Goal: Task Accomplishment & Management: Manage account settings

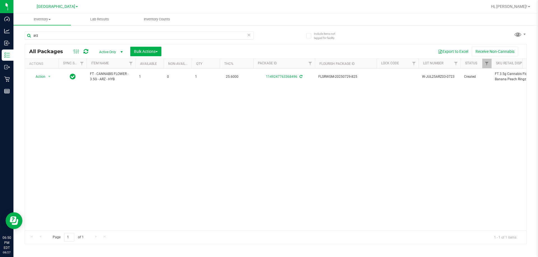
click at [269, 27] on div "arz" at bounding box center [150, 35] width 251 height 18
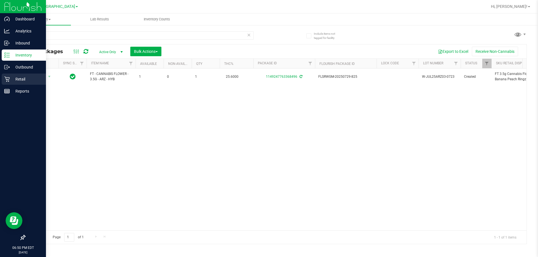
click at [21, 81] on p "Retail" at bounding box center [27, 79] width 34 height 7
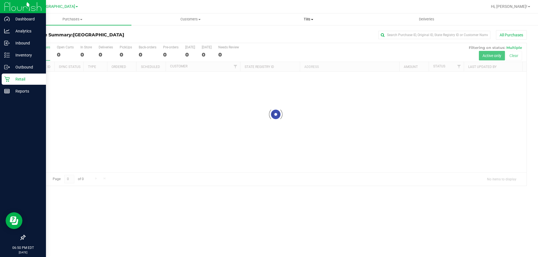
click at [307, 21] on span "Tills" at bounding box center [307, 19] width 117 height 5
click at [306, 32] on li "Manage tills" at bounding box center [308, 34] width 118 height 7
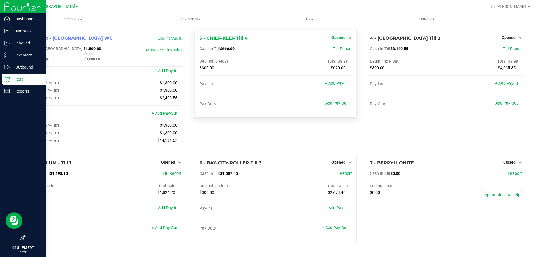
click at [341, 39] on span "Opened" at bounding box center [338, 37] width 14 height 4
click at [341, 48] on link "Close Till" at bounding box center [338, 49] width 15 height 4
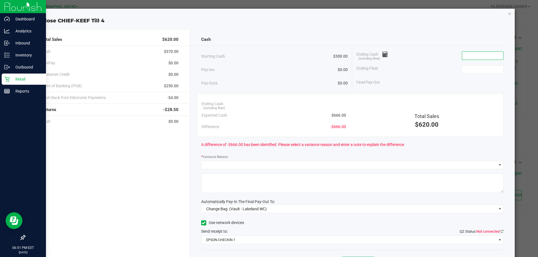
click at [486, 56] on input at bounding box center [482, 56] width 41 height 8
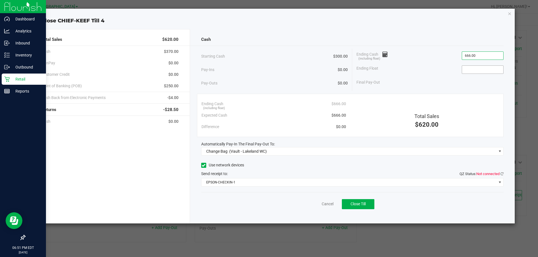
type input "$666.00"
click at [479, 69] on input at bounding box center [482, 70] width 41 height 8
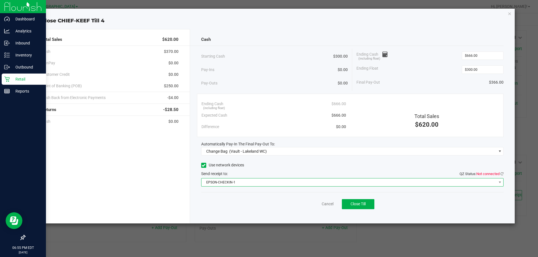
type input "$300.00"
click at [346, 185] on span "EPSON-CHECKIN-1" at bounding box center [348, 183] width 295 height 8
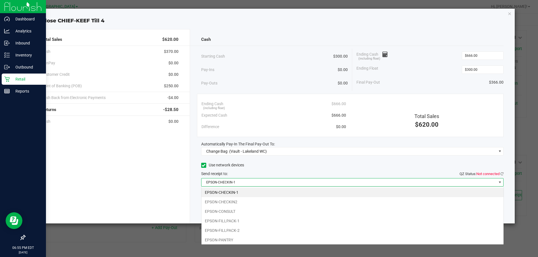
scroll to position [8, 302]
click at [280, 218] on li "EPSON-FILLPACK-1" at bounding box center [352, 221] width 302 height 10
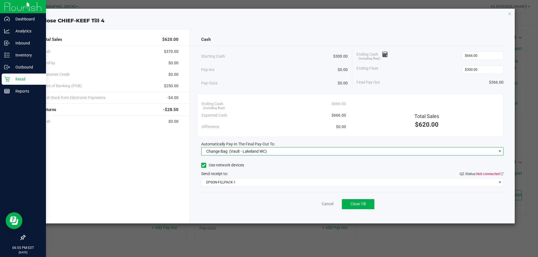
click at [299, 151] on span "Change Bag (Vault - Lakeland WC)" at bounding box center [348, 152] width 295 height 8
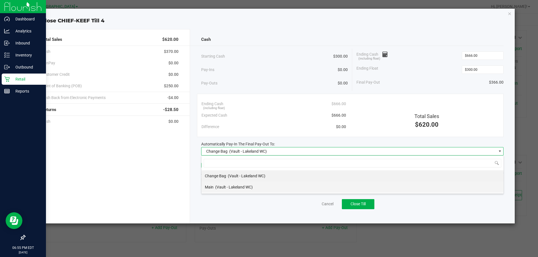
click at [290, 184] on li "Main (Vault - Lakeland WC)" at bounding box center [352, 187] width 302 height 11
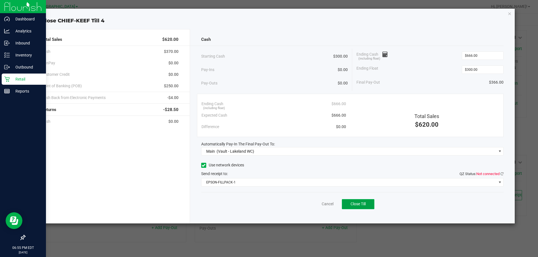
click at [365, 204] on span "Close Till" at bounding box center [357, 204] width 15 height 4
click at [316, 203] on link "Dismiss" at bounding box center [314, 204] width 13 height 6
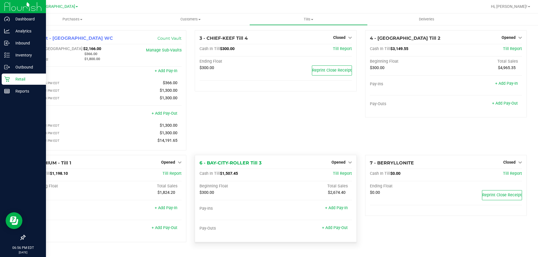
click at [337, 166] on div "Opened" at bounding box center [341, 162] width 20 height 7
click at [340, 166] on div "Opened" at bounding box center [341, 162] width 20 height 7
click at [343, 164] on span "Opened" at bounding box center [338, 162] width 14 height 4
click at [344, 176] on link "Close Till" at bounding box center [338, 174] width 15 height 4
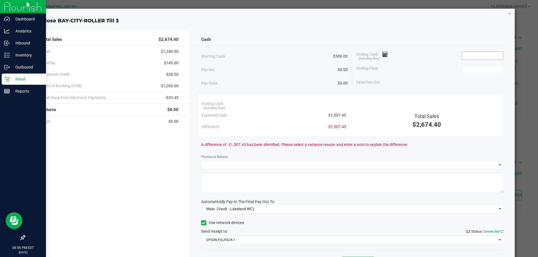
click at [470, 57] on input at bounding box center [482, 56] width 41 height 8
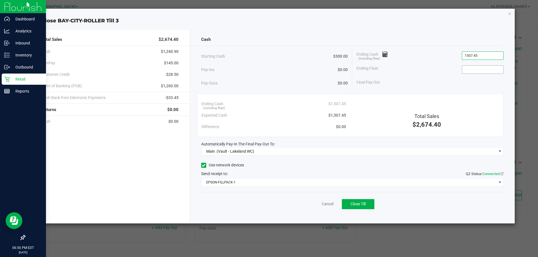
type input "$1,507.45"
click at [475, 69] on input at bounding box center [482, 70] width 41 height 8
type input "$300.00"
click at [415, 59] on div "Ending Cash (including float) $1,507.45" at bounding box center [429, 56] width 147 height 14
click at [509, 14] on icon "button" at bounding box center [509, 13] width 4 height 7
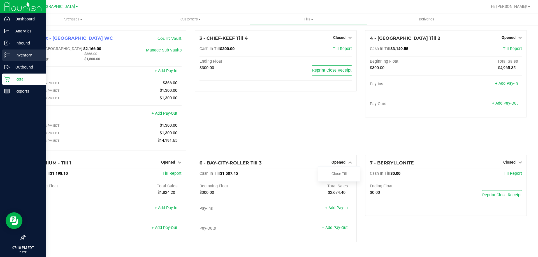
click at [22, 53] on p "Inventory" at bounding box center [27, 55] width 34 height 7
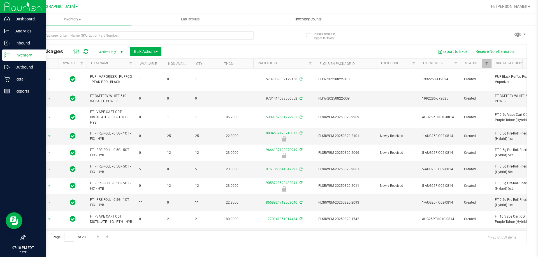
click at [312, 18] on span "Inventory Counts" at bounding box center [308, 19] width 41 height 5
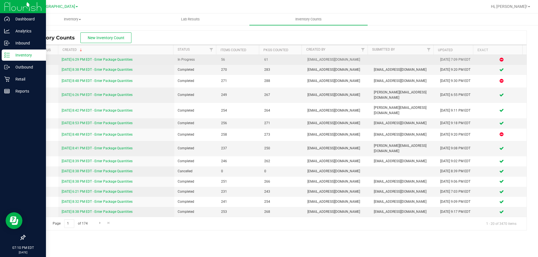
click at [111, 59] on link "[DATE] 6:29 PM EDT - Enter Package Quantities" at bounding box center [97, 60] width 71 height 4
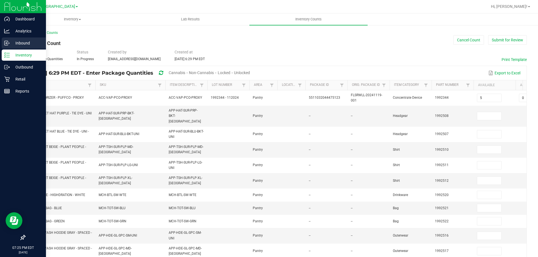
click at [17, 42] on p "Inbound" at bounding box center [27, 43] width 34 height 7
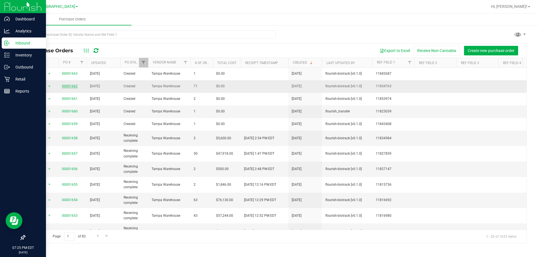
click at [69, 87] on link "00001662" at bounding box center [70, 86] width 16 height 4
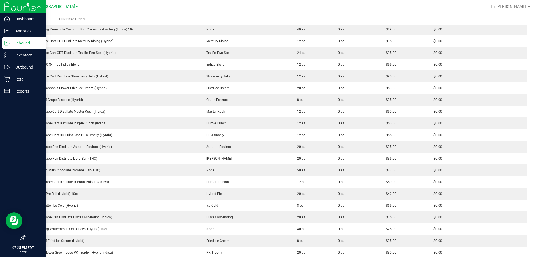
scroll to position [132, 0]
